Goal: Task Accomplishment & Management: Manage account settings

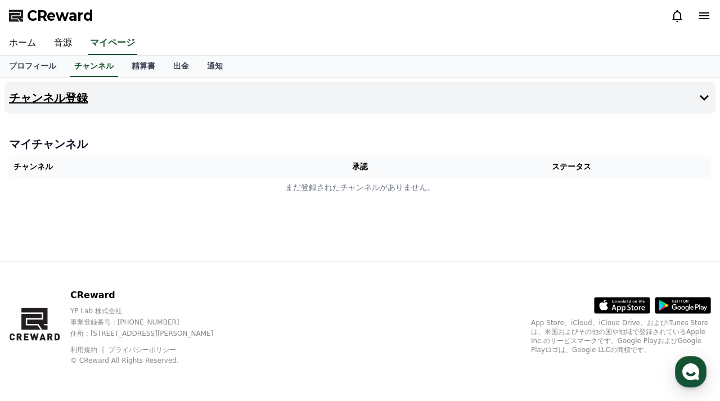
click at [703, 97] on icon at bounding box center [703, 97] width 13 height 13
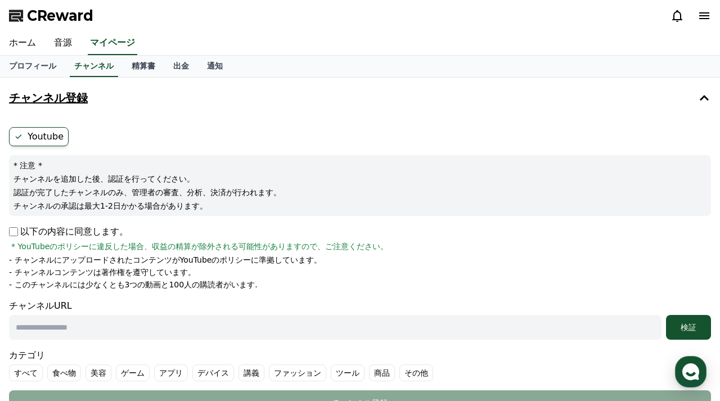
click at [114, 316] on input "text" at bounding box center [335, 327] width 652 height 25
paste input "**********"
type input "**********"
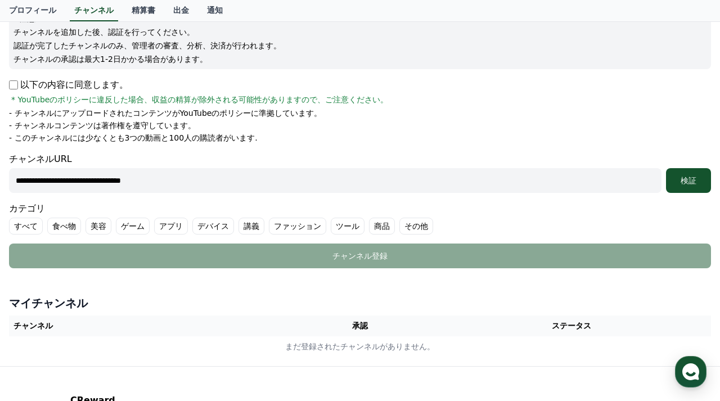
scroll to position [153, 0]
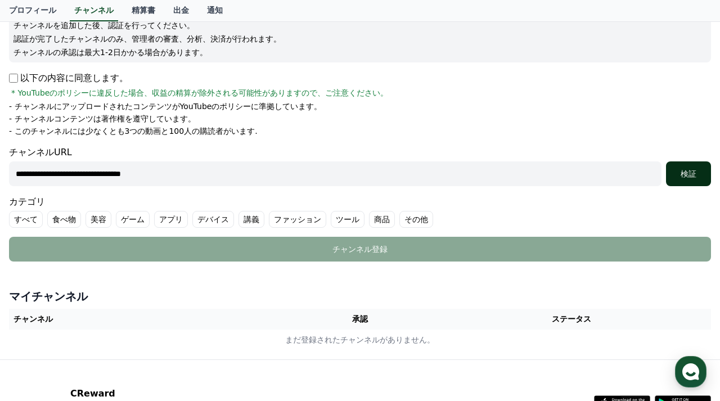
click at [689, 178] on div "検証" at bounding box center [688, 173] width 36 height 11
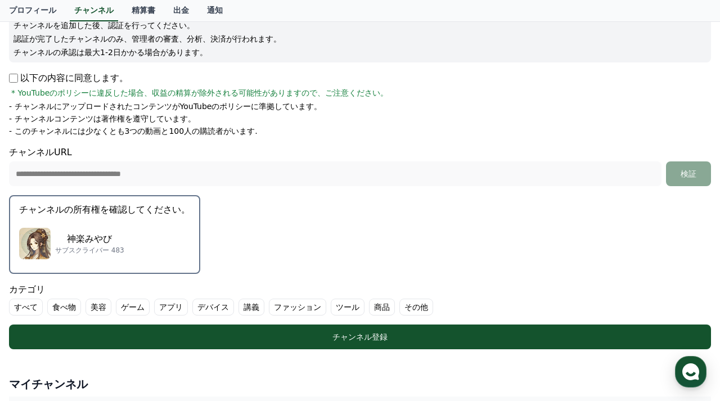
click at [99, 232] on p "神楽みやび" at bounding box center [89, 238] width 69 height 13
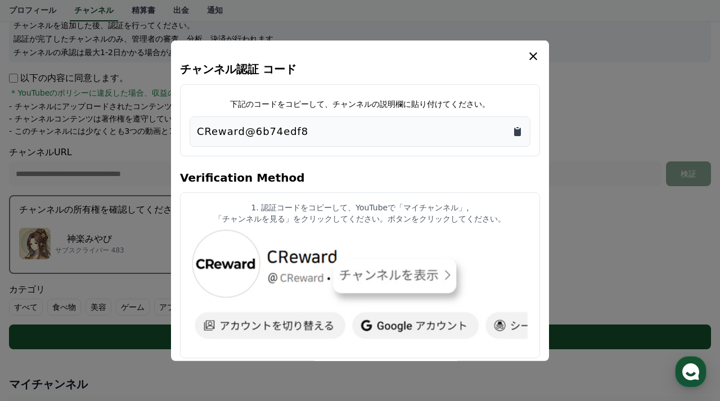
click at [517, 130] on icon "Copy to clipboard" at bounding box center [517, 131] width 7 height 8
click at [532, 57] on icon "modal" at bounding box center [533, 56] width 8 height 8
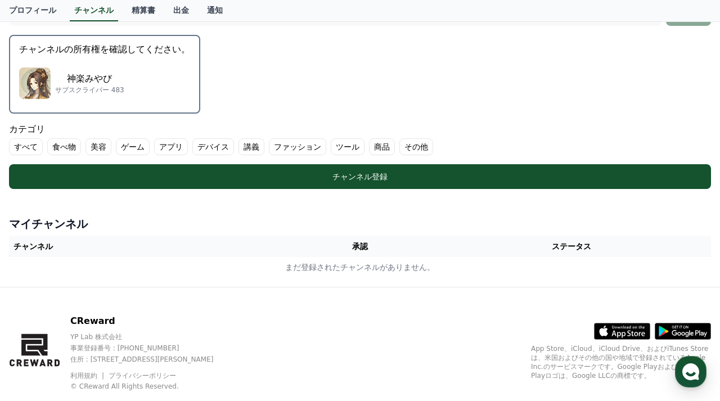
scroll to position [323, 0]
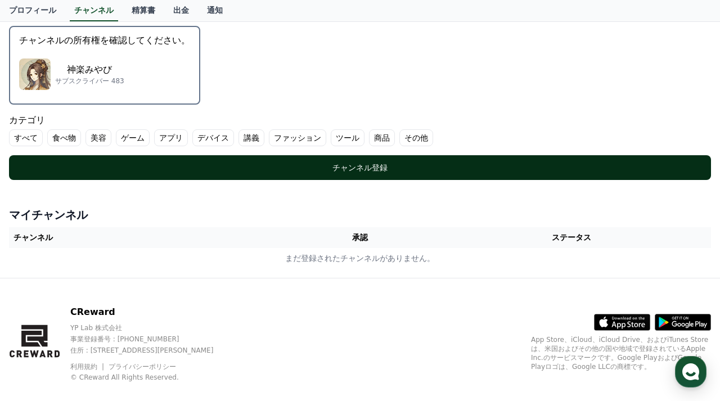
click at [383, 162] on div "チャンネル登録" at bounding box center [359, 167] width 657 height 11
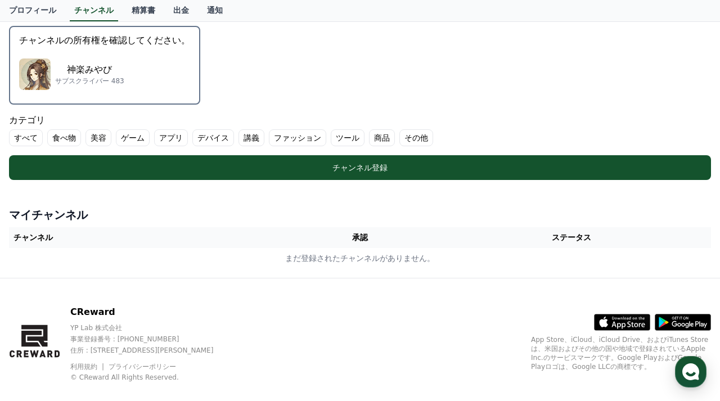
click at [399, 134] on label "その他" at bounding box center [416, 137] width 34 height 17
click at [404, 134] on icon at bounding box center [408, 137] width 9 height 9
click at [28, 135] on label "すべて" at bounding box center [26, 137] width 34 height 17
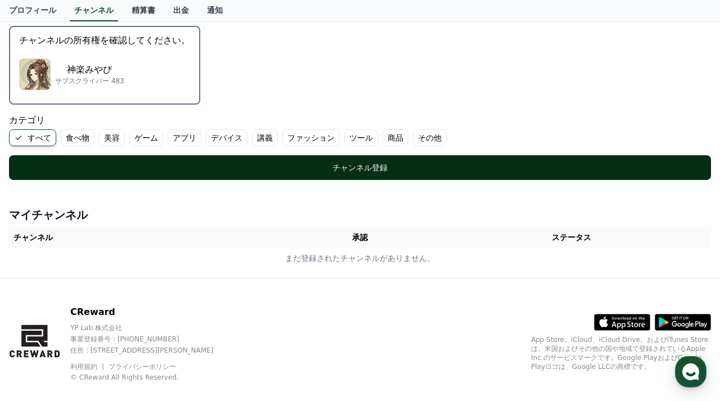
click at [257, 162] on div "チャンネル登録" at bounding box center [359, 167] width 657 height 11
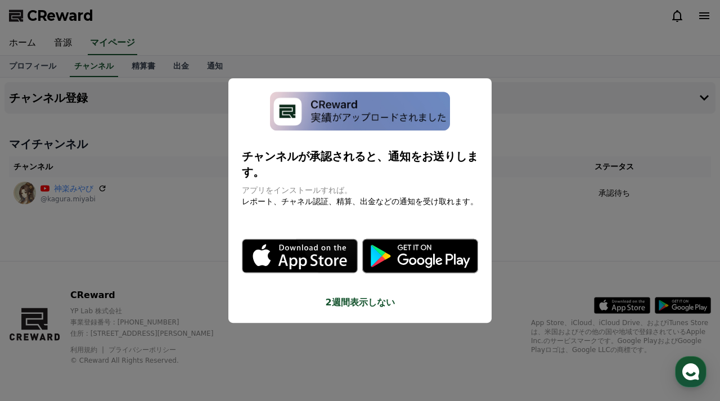
click at [153, 225] on button "close modal" at bounding box center [360, 200] width 720 height 401
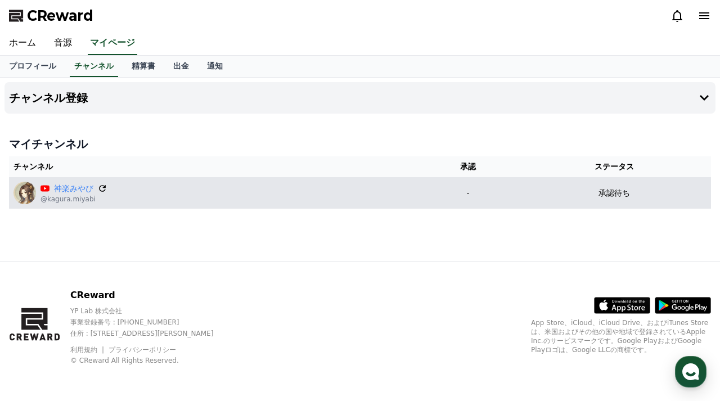
click at [99, 188] on icon at bounding box center [102, 188] width 10 height 10
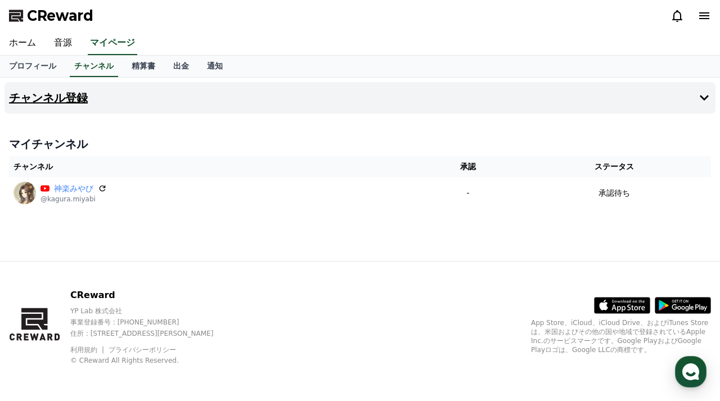
click at [61, 98] on h4 "チャンネル登録" at bounding box center [48, 98] width 79 height 12
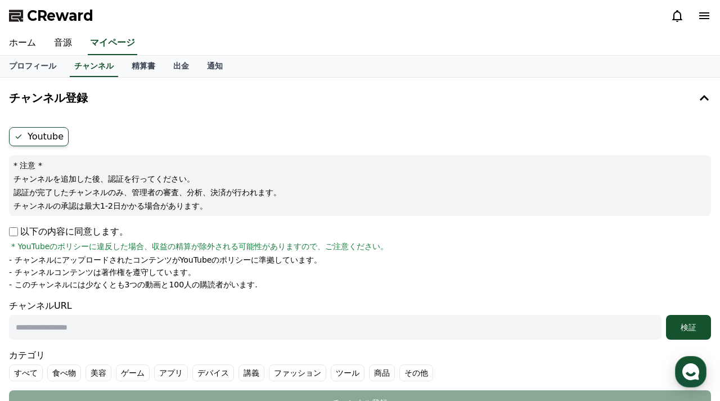
scroll to position [5, 0]
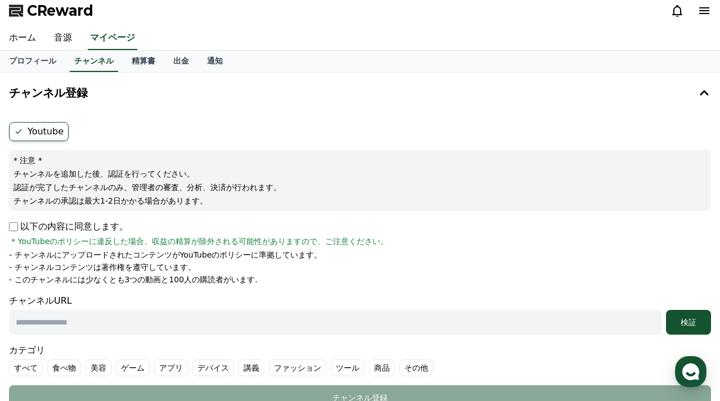
click at [31, 135] on label "Youtube" at bounding box center [39, 131] width 60 height 19
click at [51, 129] on label "Youtube" at bounding box center [39, 131] width 60 height 19
drag, startPoint x: 32, startPoint y: 129, endPoint x: 58, endPoint y: 133, distance: 26.1
click at [58, 133] on label "Youtube" at bounding box center [39, 131] width 60 height 19
click at [15, 132] on icon at bounding box center [18, 131] width 9 height 9
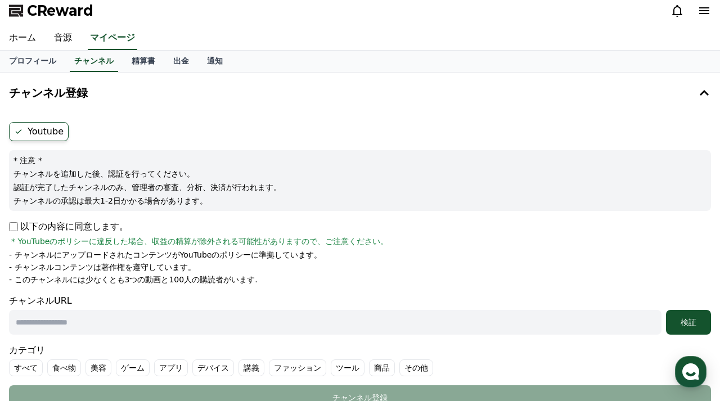
click at [17, 132] on icon at bounding box center [18, 131] width 9 height 9
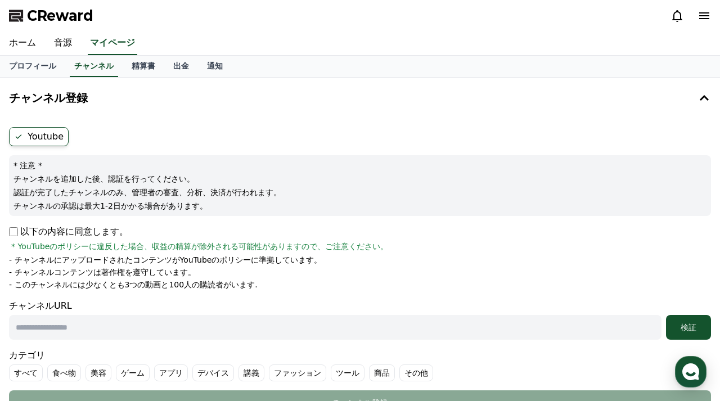
scroll to position [0, 0]
click at [141, 66] on link "精算書" at bounding box center [144, 66] width 42 height 21
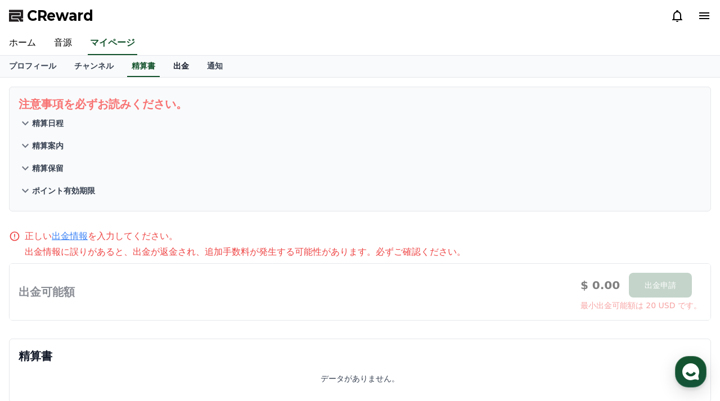
click at [180, 66] on link "出金" at bounding box center [181, 66] width 34 height 21
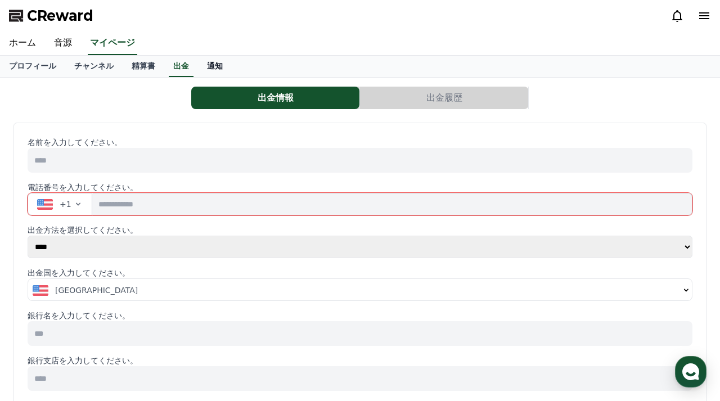
click at [208, 66] on link "通知" at bounding box center [215, 66] width 34 height 21
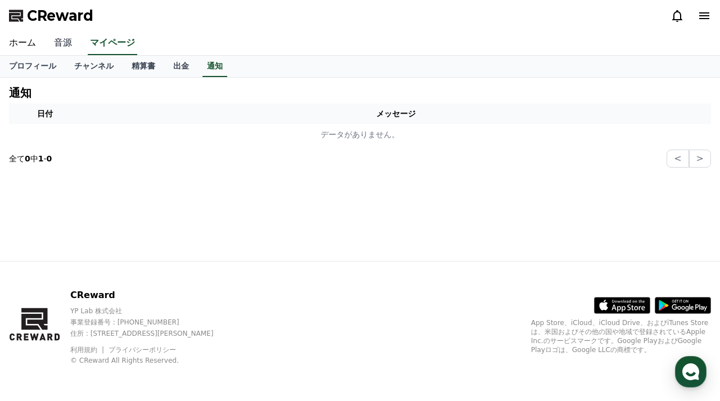
click at [57, 40] on link "音源" at bounding box center [63, 43] width 36 height 24
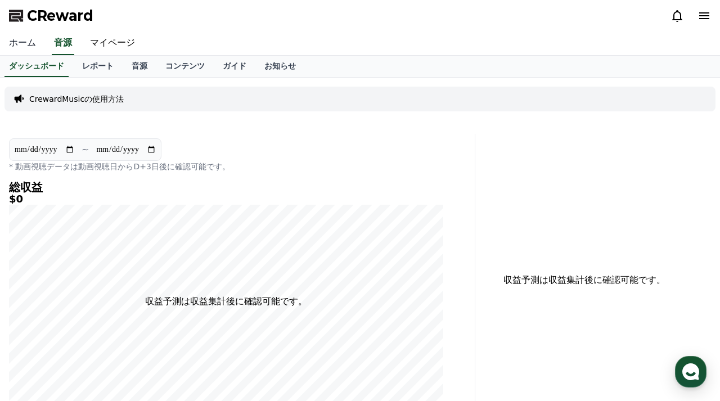
click at [16, 39] on link "ホーム" at bounding box center [22, 43] width 45 height 24
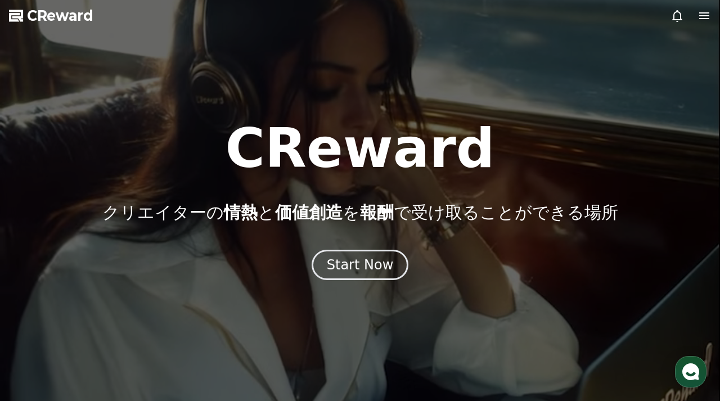
click at [703, 16] on icon at bounding box center [704, 15] width 10 height 7
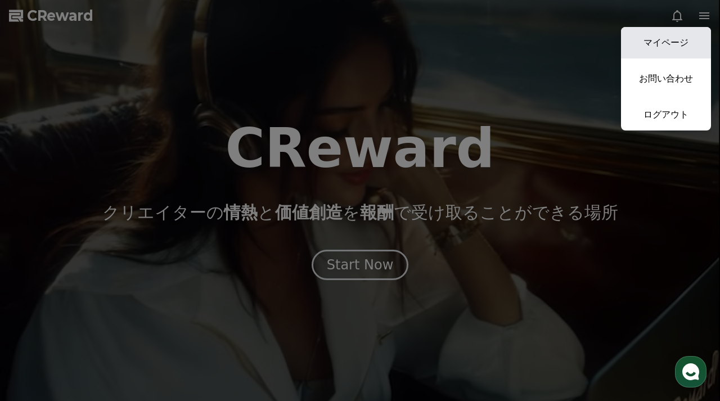
click at [670, 42] on link "マイページ" at bounding box center [666, 42] width 90 height 31
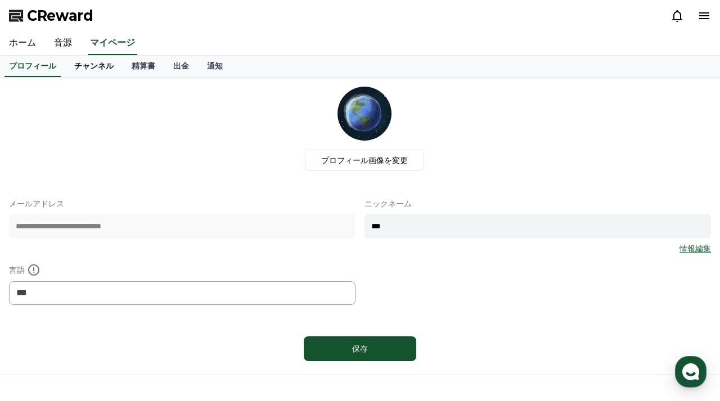
click at [97, 67] on link "チャンネル" at bounding box center [93, 66] width 57 height 21
